Goal: Task Accomplishment & Management: Manage account settings

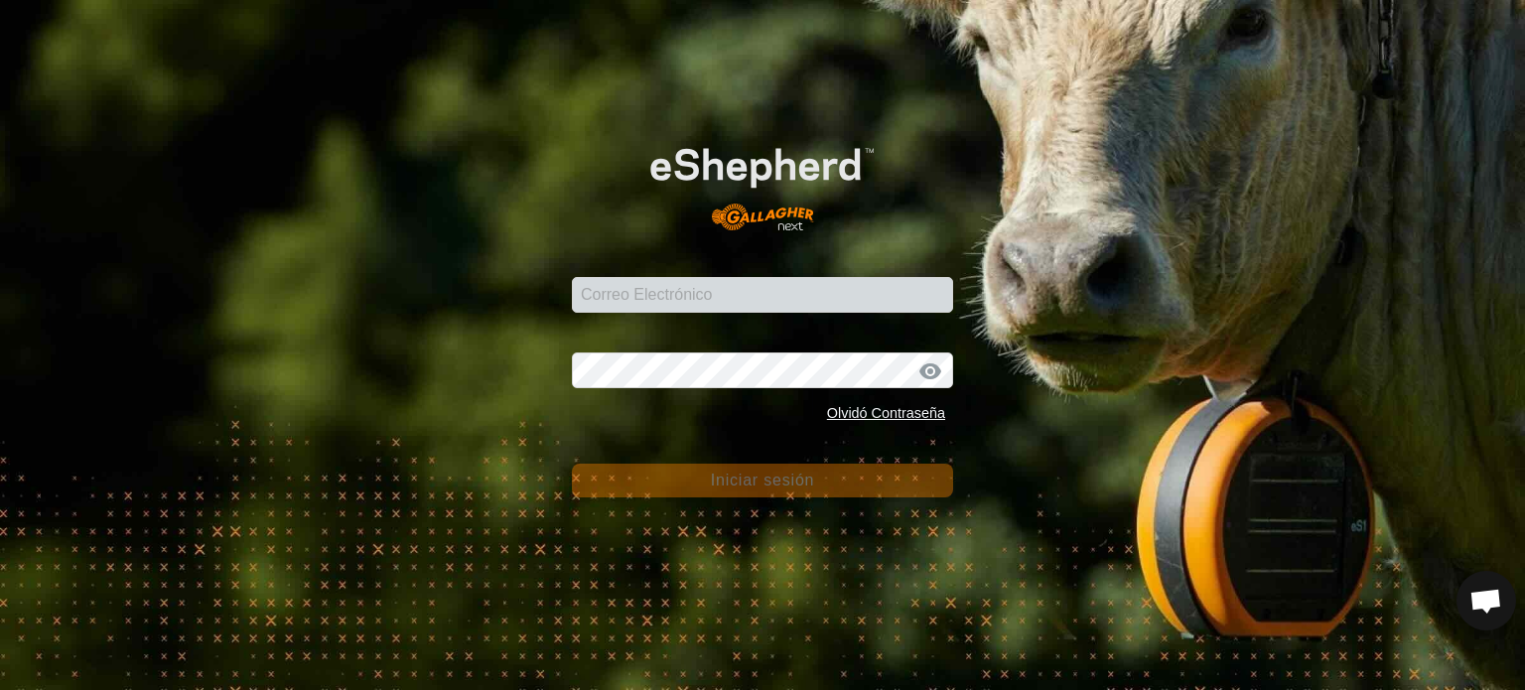
scroll to position [373, 0]
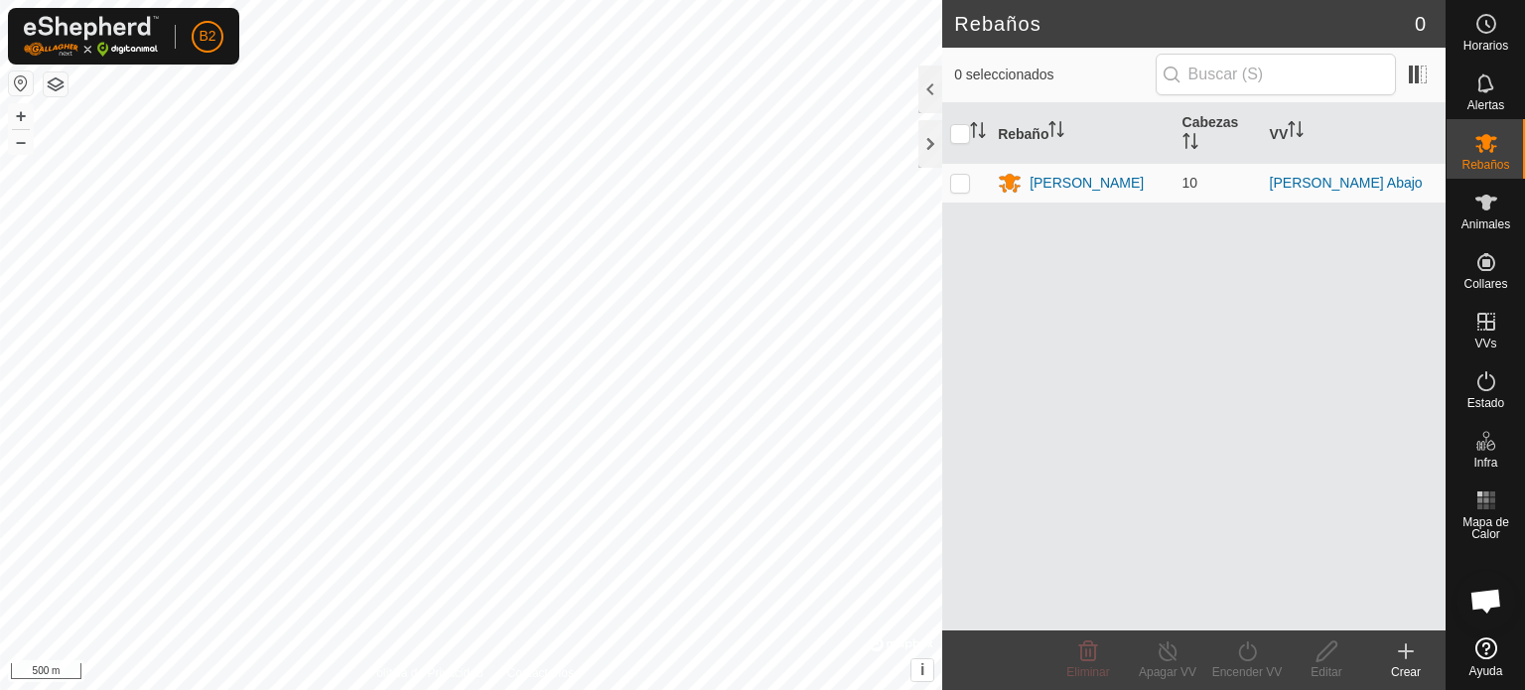
scroll to position [373, 0]
